Goal: Use online tool/utility

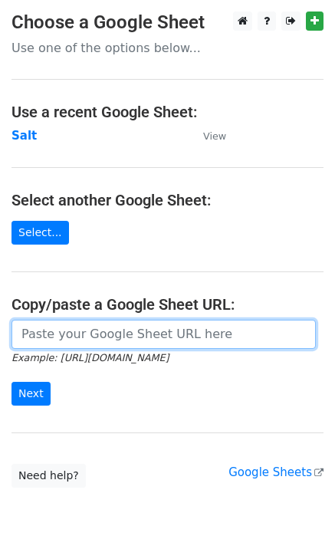
drag, startPoint x: 34, startPoint y: 336, endPoint x: 41, endPoint y: 359, distance: 24.0
click at [36, 337] on input "url" at bounding box center [163, 333] width 304 height 29
paste input "[URL][DOMAIN_NAME]"
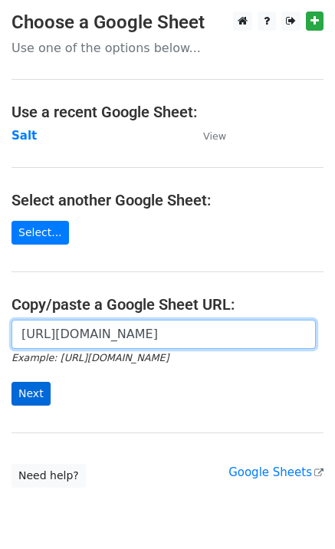
scroll to position [0, 333]
type input "[URL][DOMAIN_NAME]"
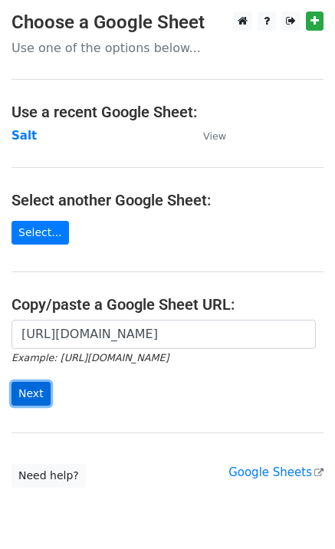
scroll to position [0, 0]
click at [34, 393] on input "Next" at bounding box center [30, 394] width 39 height 24
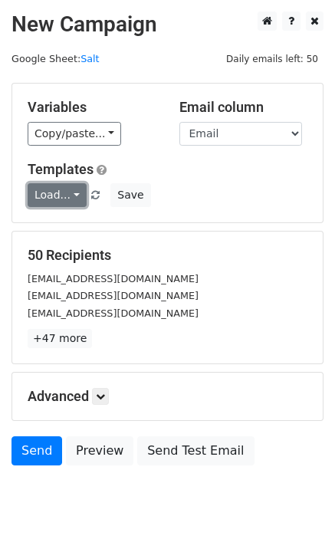
click at [66, 189] on link "Load..." at bounding box center [57, 195] width 59 height 24
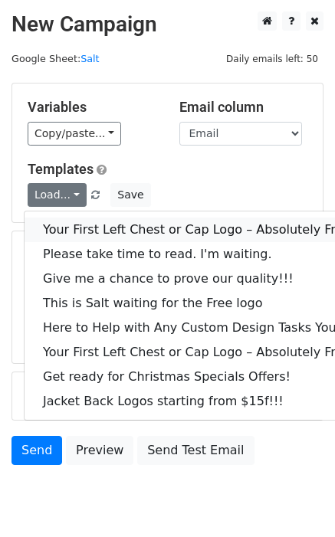
click at [80, 219] on link "Your First Left Chest or Cap Logo – Absolutely Free" at bounding box center [207, 230] width 365 height 25
